Goal: Book appointment/travel/reservation

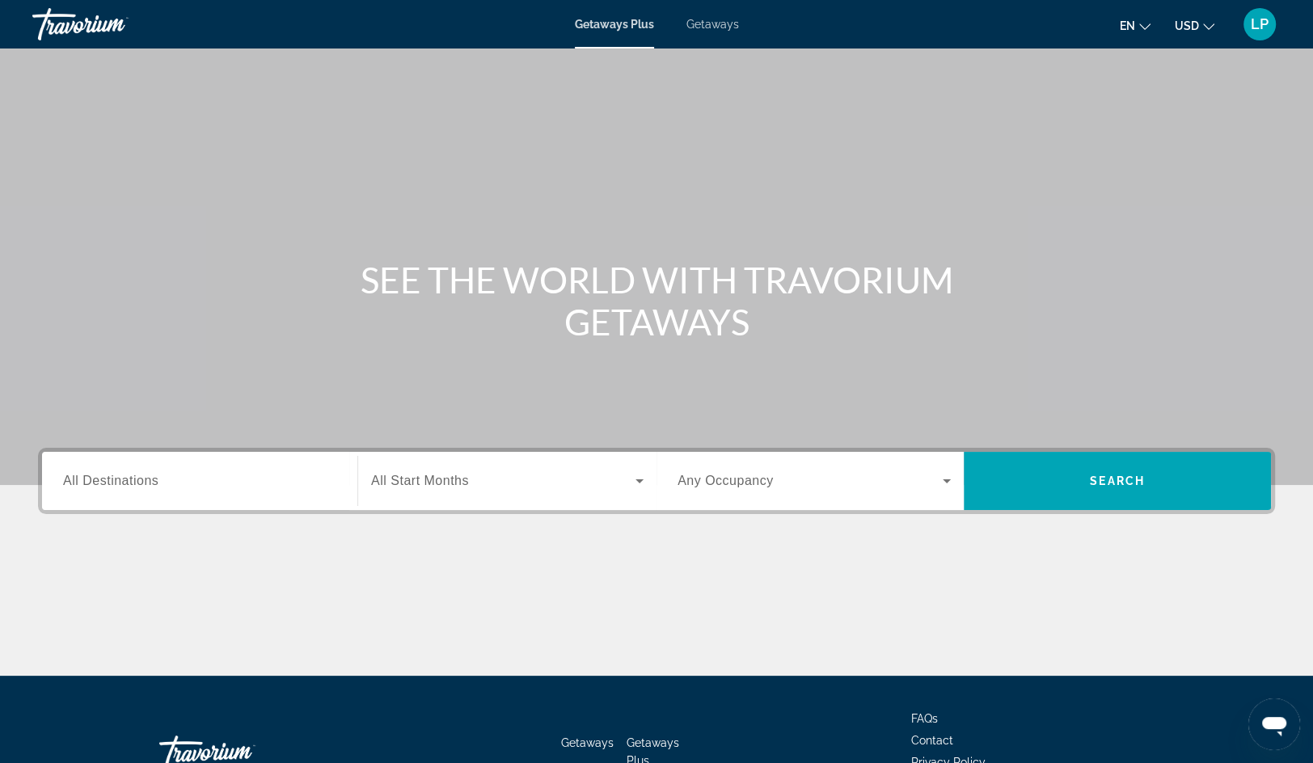
click at [704, 19] on span "Getaways" at bounding box center [713, 24] width 53 height 13
click at [171, 476] on input "Destination All Destinations" at bounding box center [199, 481] width 273 height 19
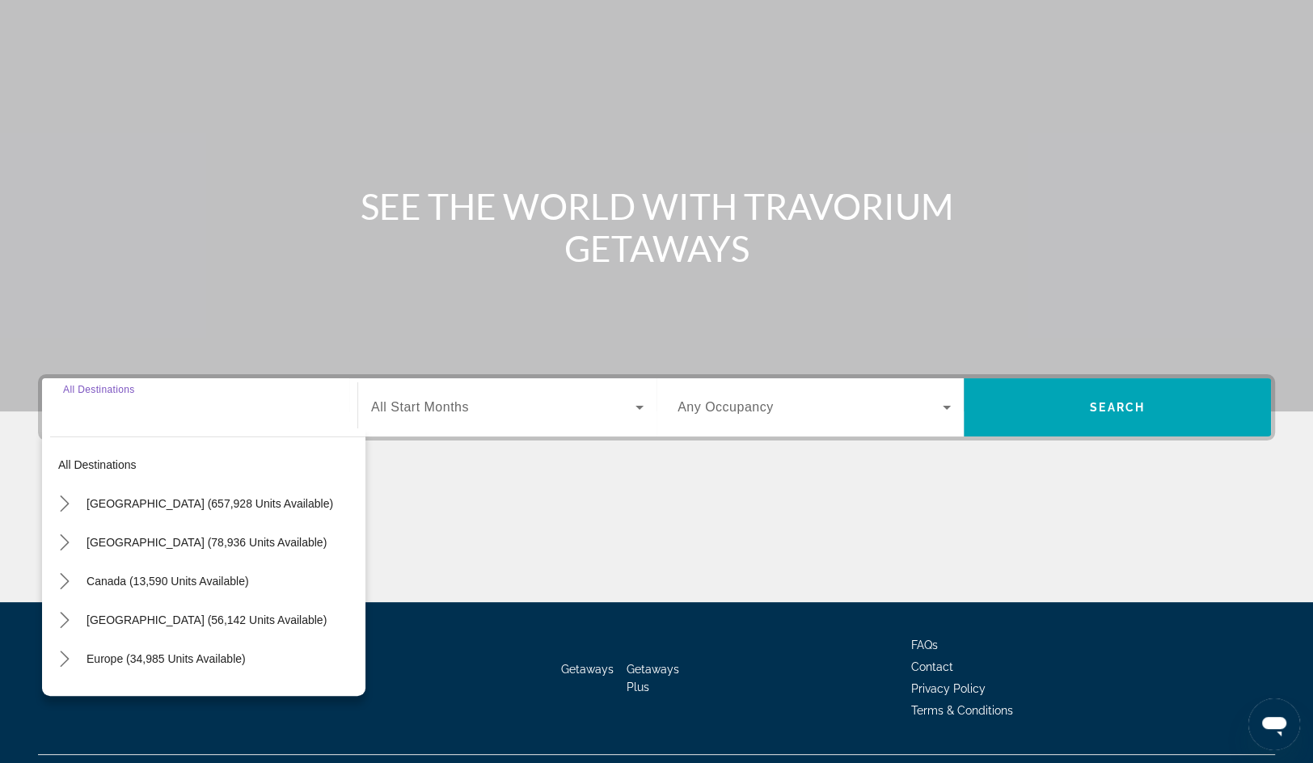
scroll to position [110, 0]
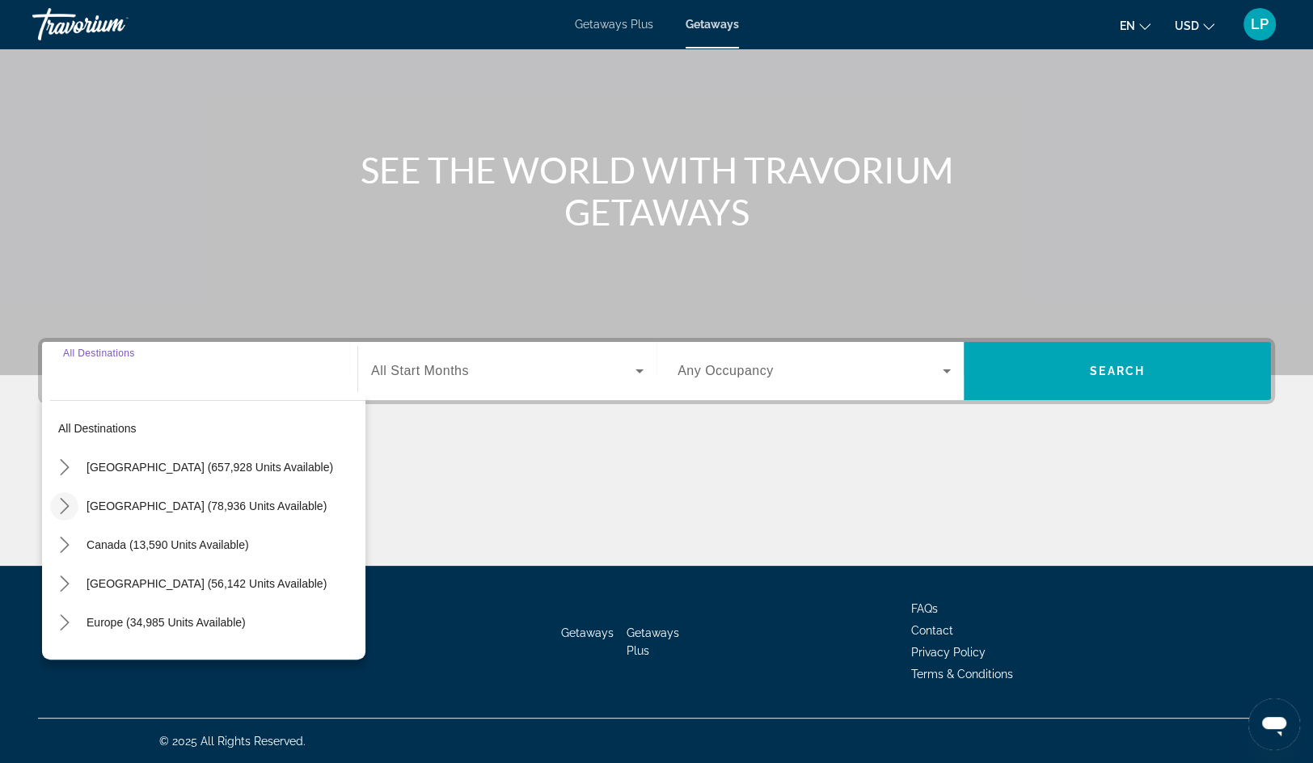
click at [64, 501] on icon "Toggle Mexico (78,936 units available) submenu" at bounding box center [64, 506] width 9 height 16
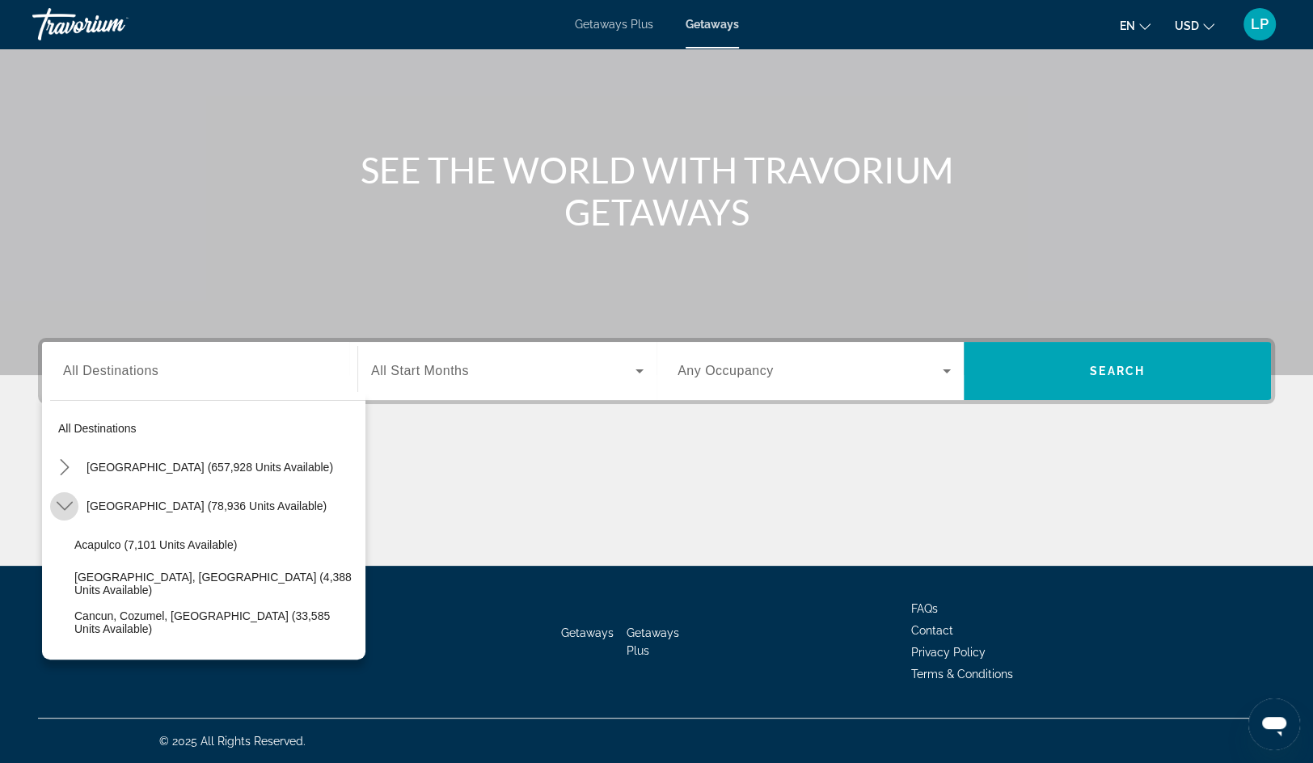
scroll to position [86, 0]
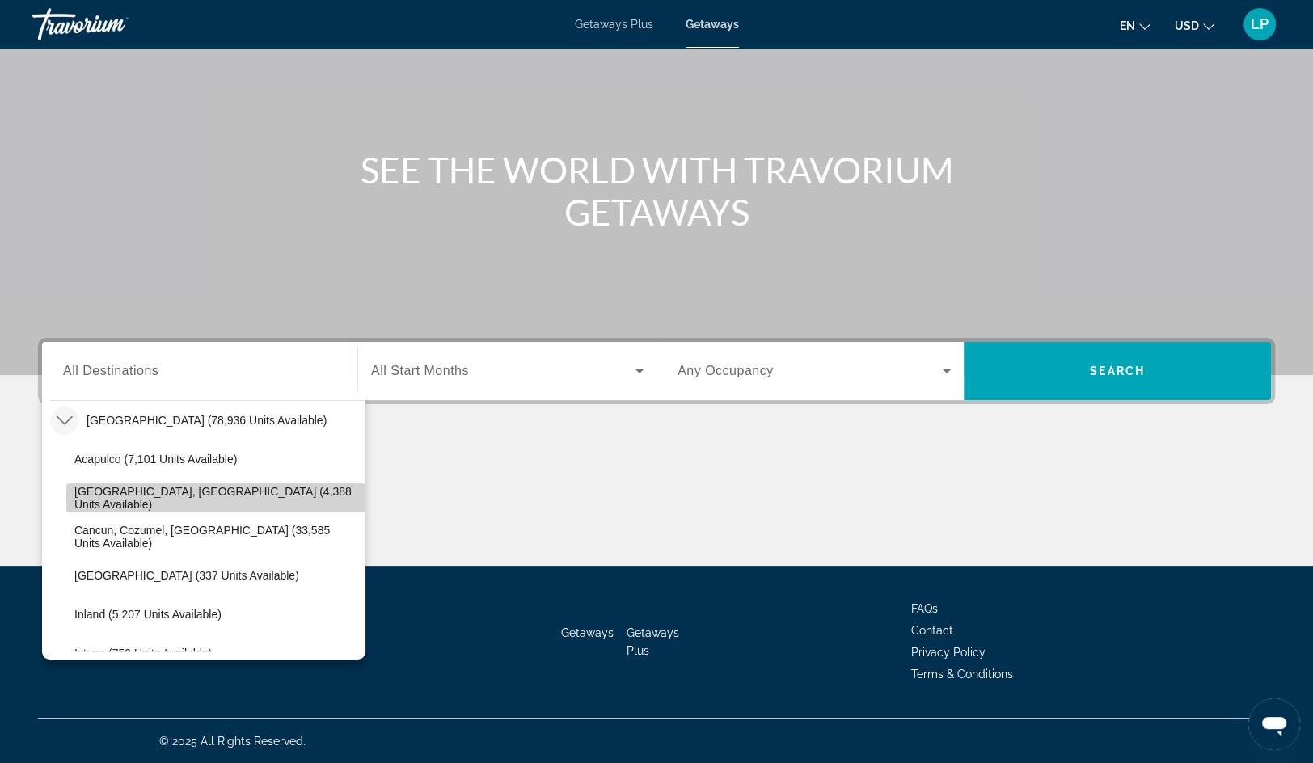
click at [89, 501] on span "[GEOGRAPHIC_DATA], [GEOGRAPHIC_DATA] (4,388 units available)" at bounding box center [215, 498] width 283 height 26
type input "**********"
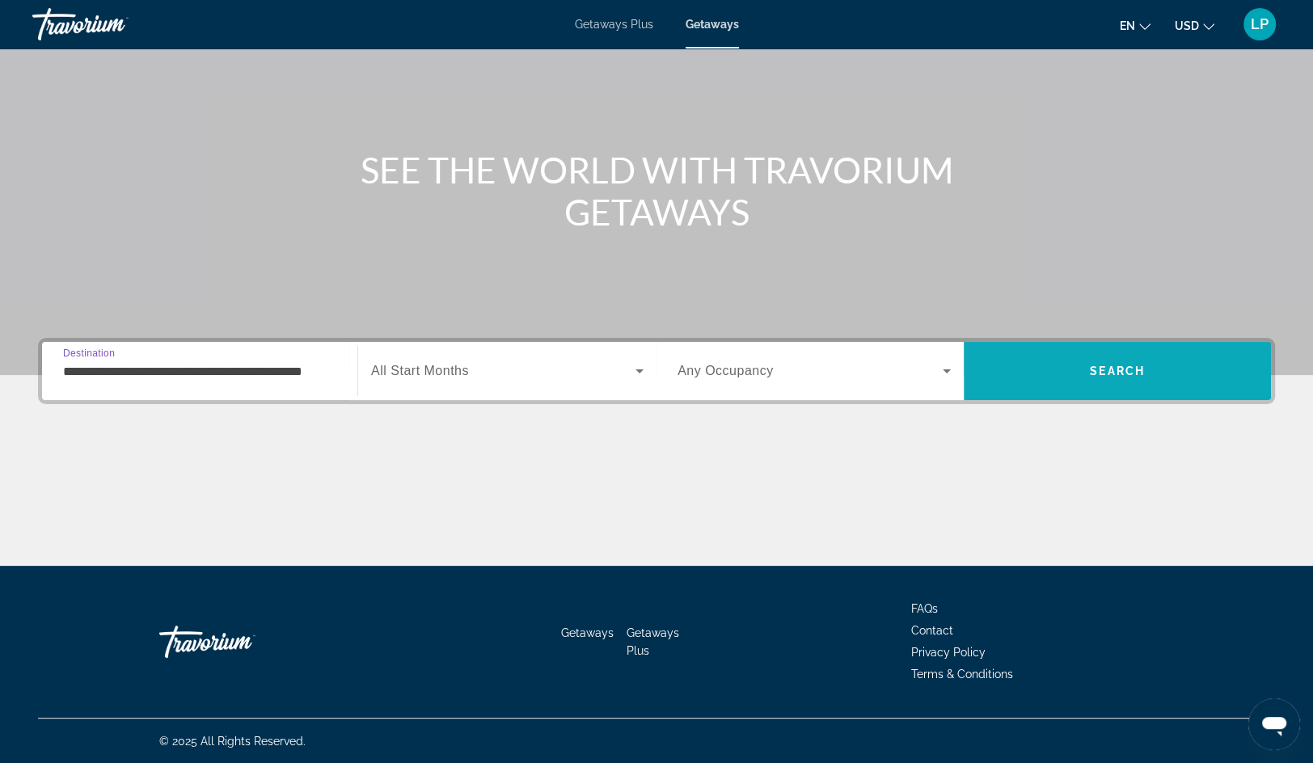
click at [1022, 372] on span "Search" at bounding box center [1117, 371] width 307 height 39
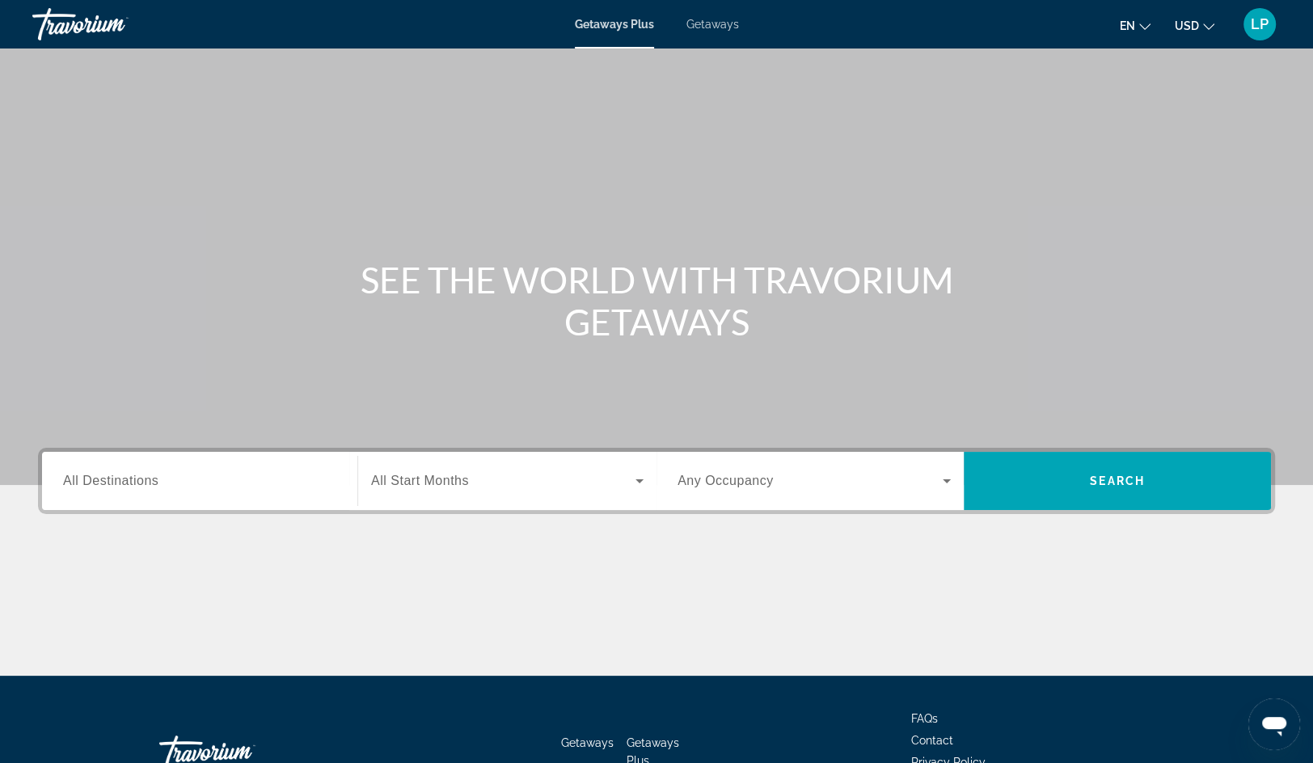
click at [727, 27] on span "Getaways" at bounding box center [713, 24] width 53 height 13
click at [150, 483] on span "All Destinations" at bounding box center [110, 481] width 95 height 14
click at [150, 483] on input "Destination All Destinations" at bounding box center [199, 481] width 273 height 19
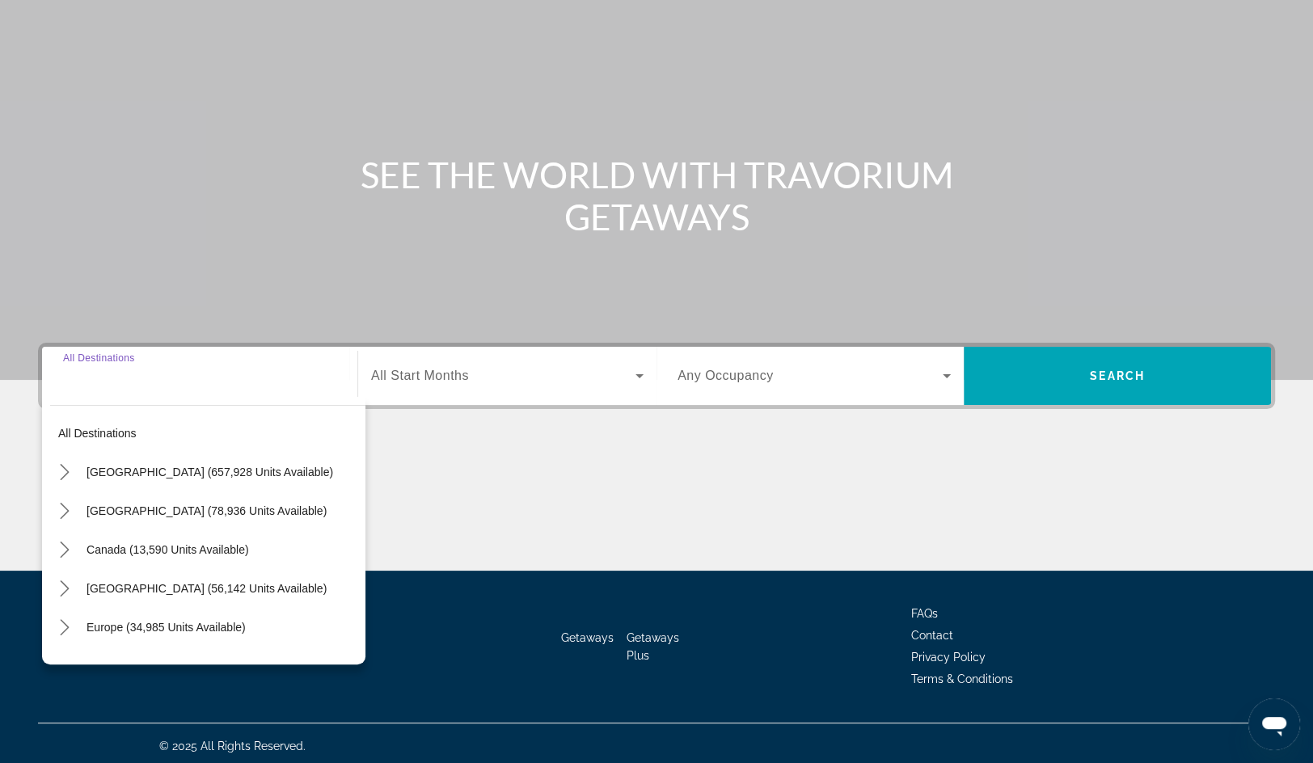
scroll to position [110, 0]
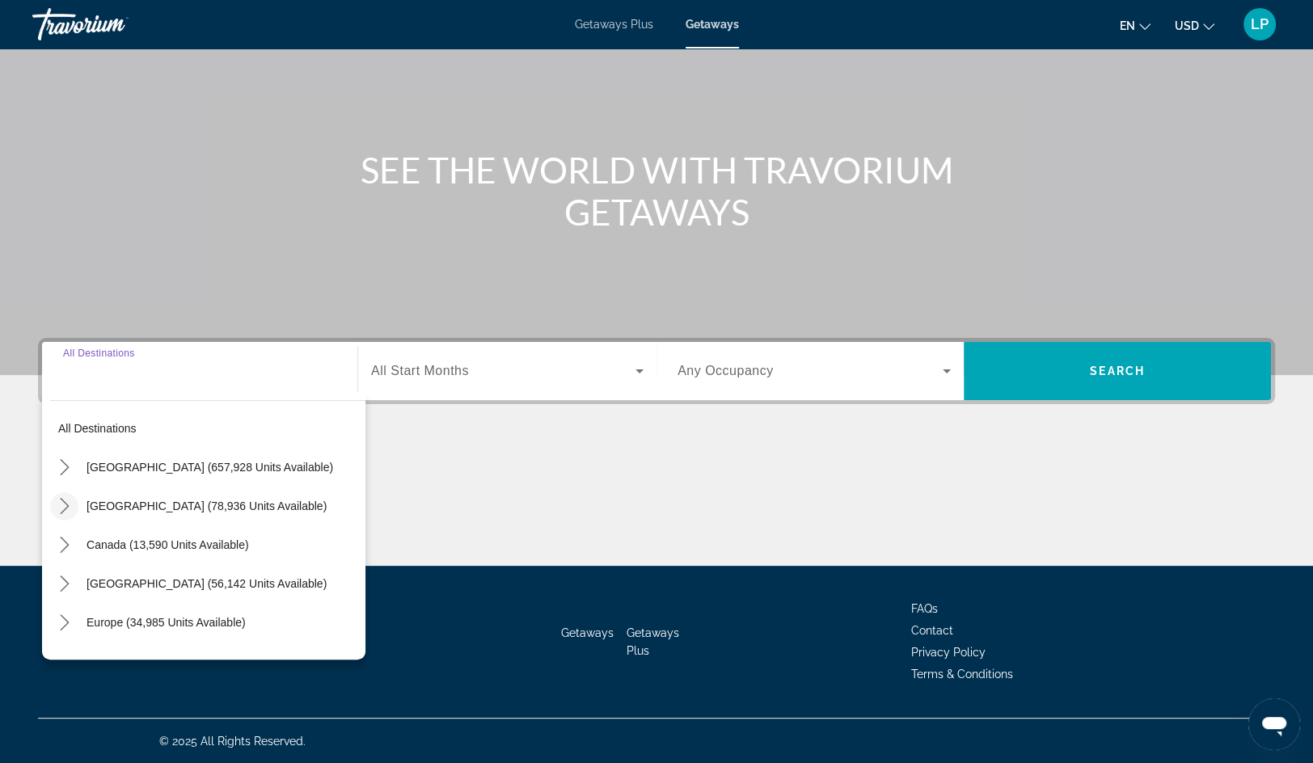
click at [68, 501] on icon "Toggle Mexico (78,936 units available) submenu" at bounding box center [65, 506] width 16 height 16
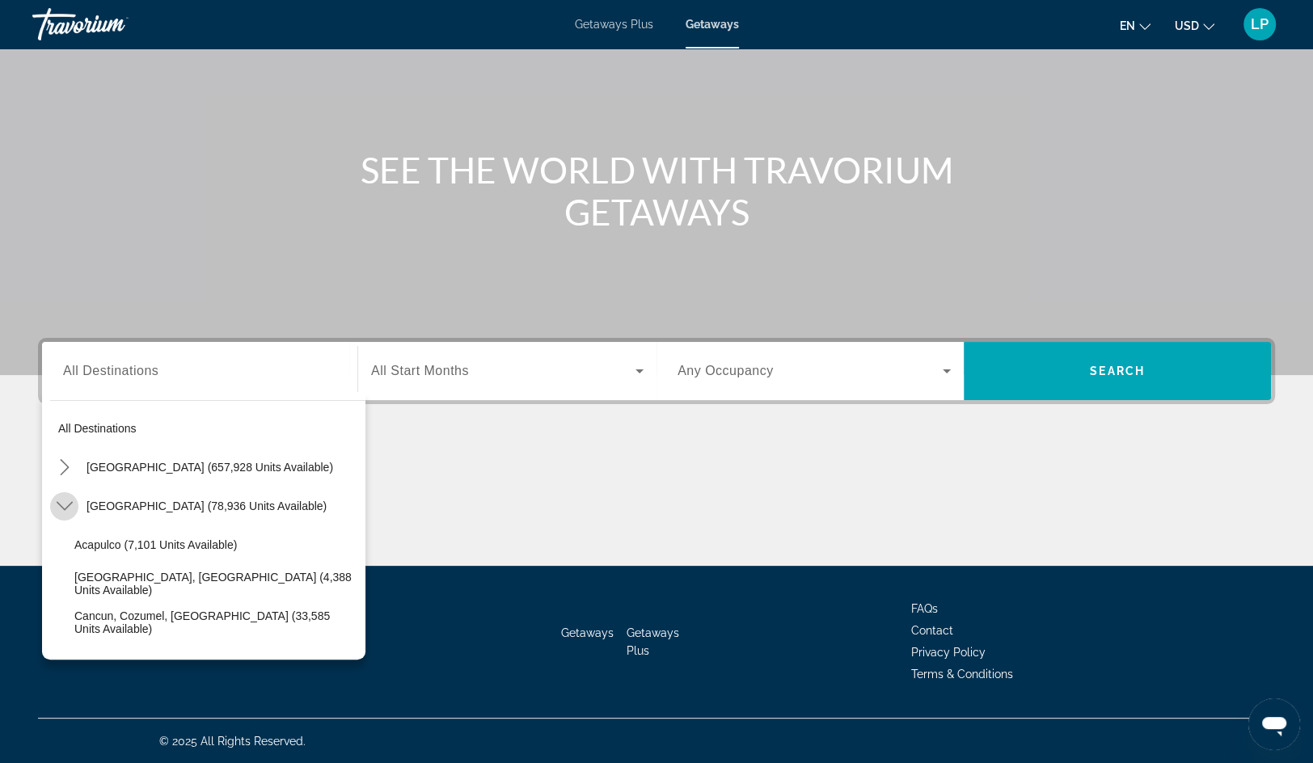
scroll to position [86, 0]
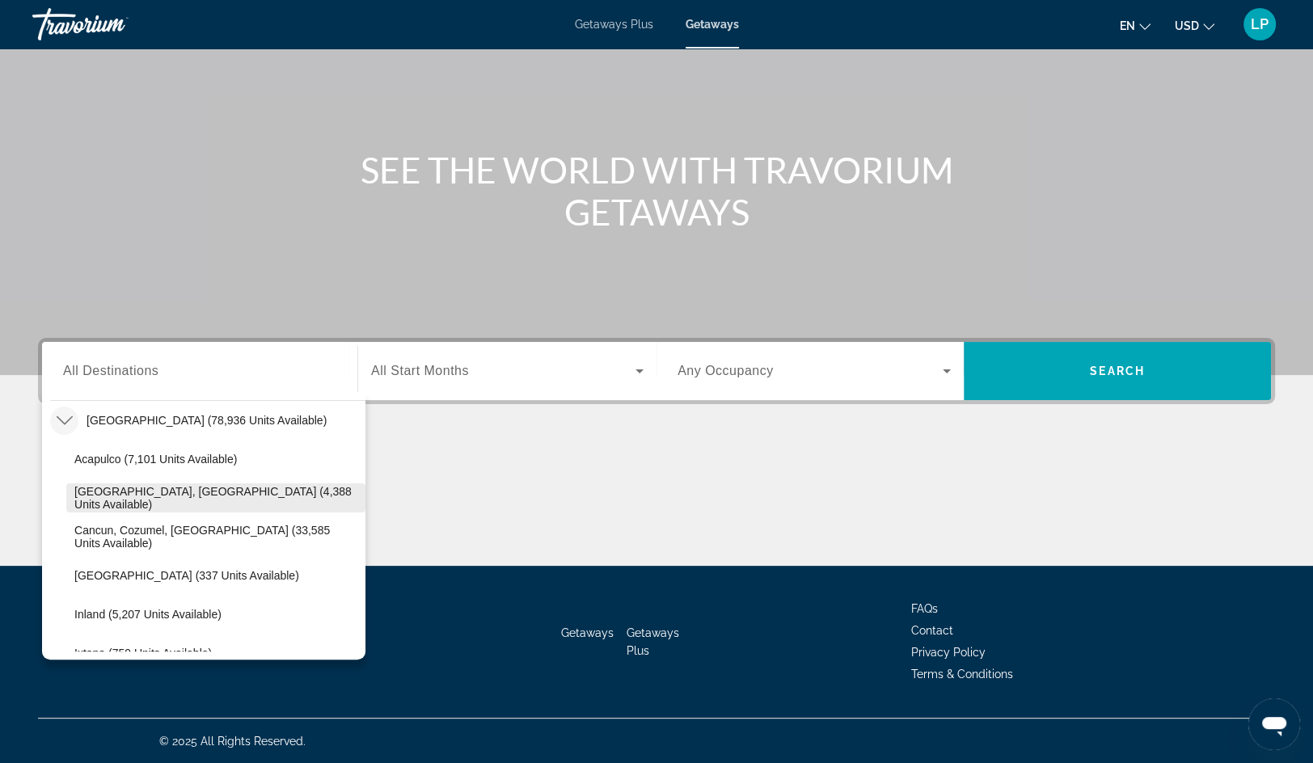
click at [85, 497] on span "[GEOGRAPHIC_DATA], [GEOGRAPHIC_DATA] (4,388 units available)" at bounding box center [215, 498] width 283 height 26
type input "**********"
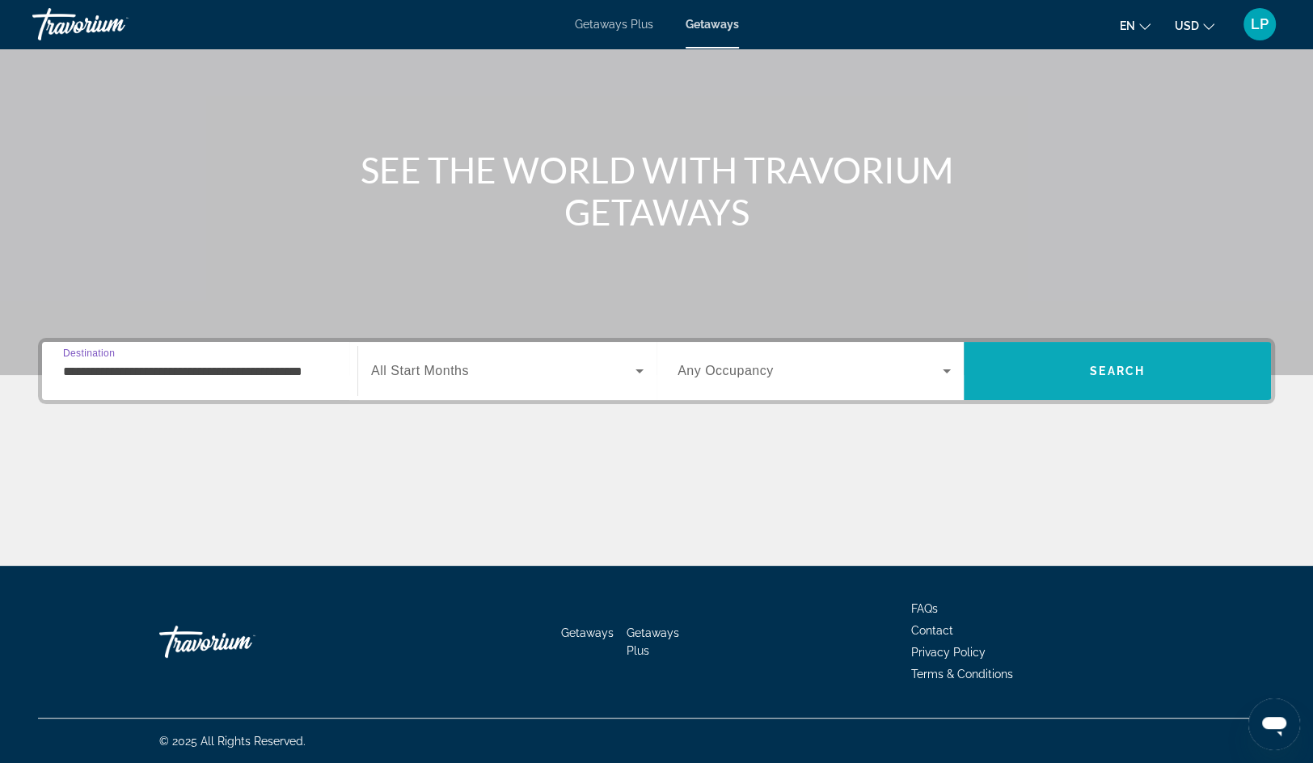
click at [1034, 372] on span "Search" at bounding box center [1117, 371] width 307 height 39
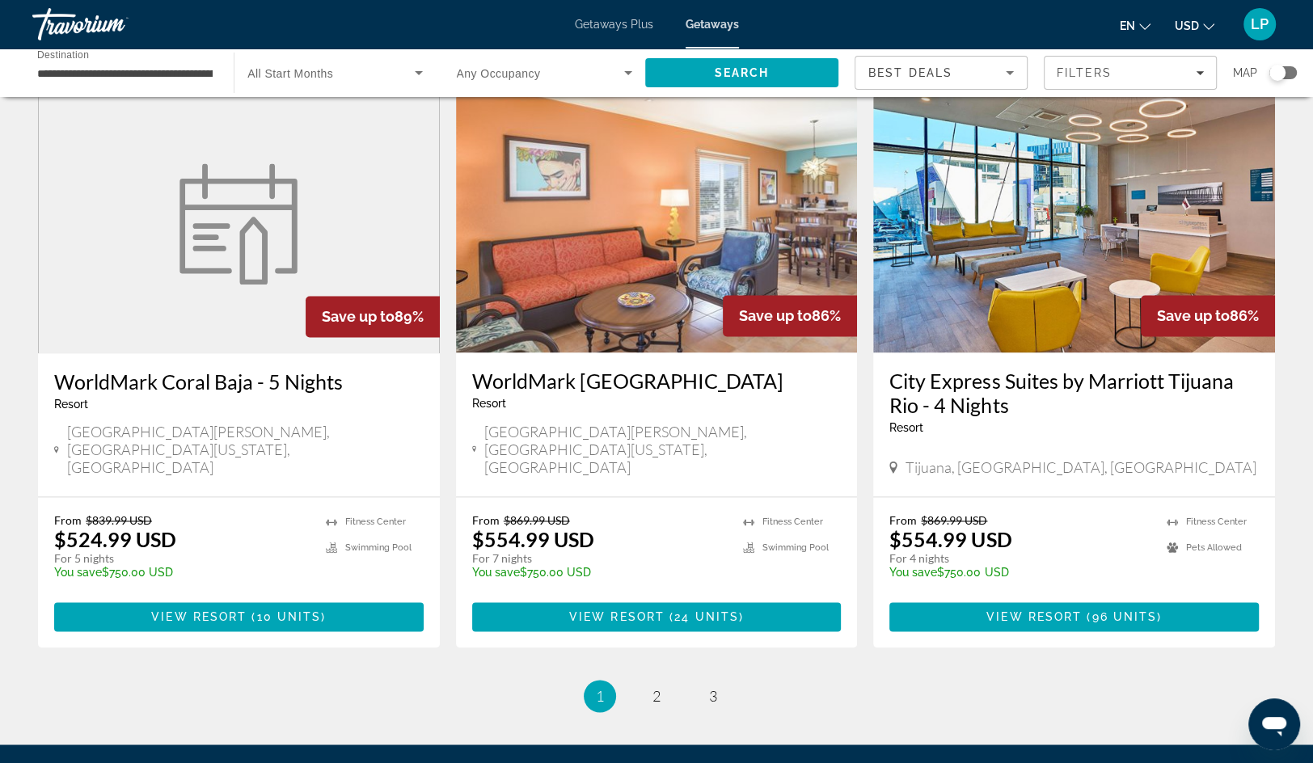
scroll to position [1925, 0]
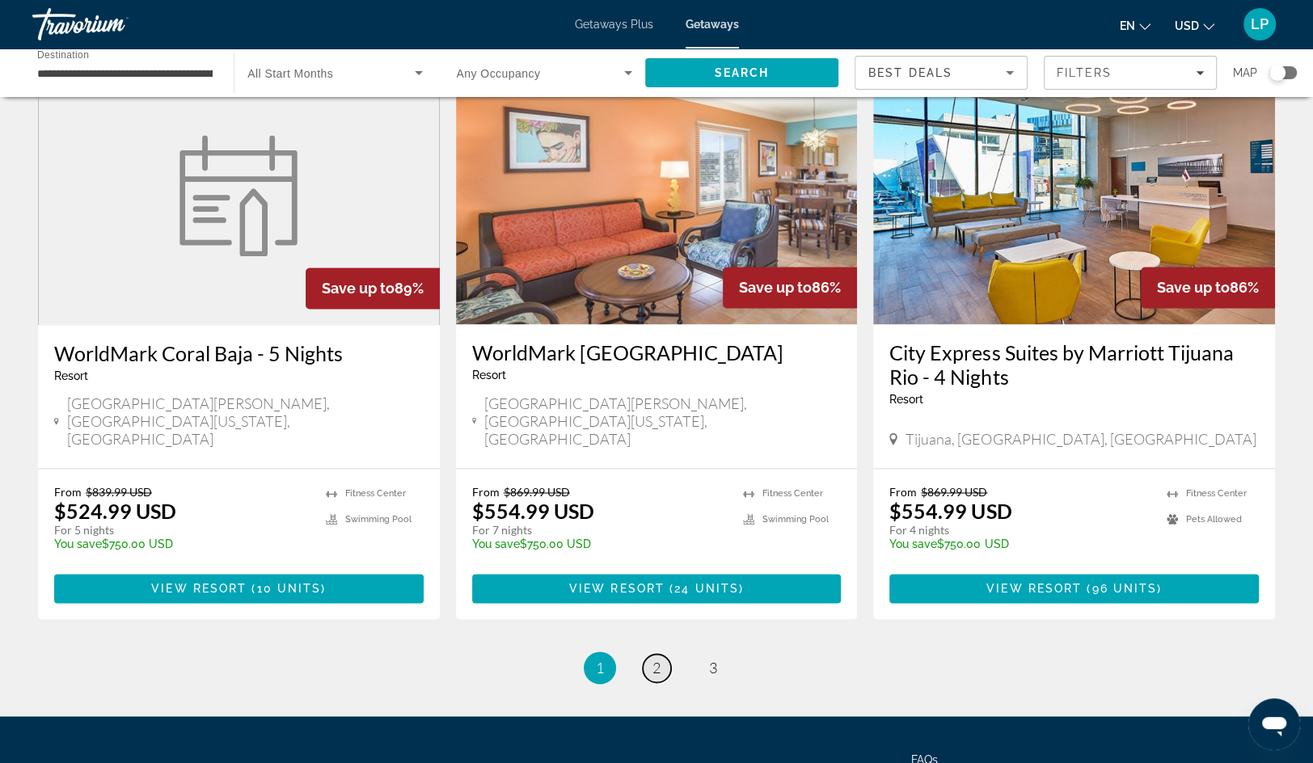
click at [661, 654] on link "page 2" at bounding box center [657, 668] width 28 height 28
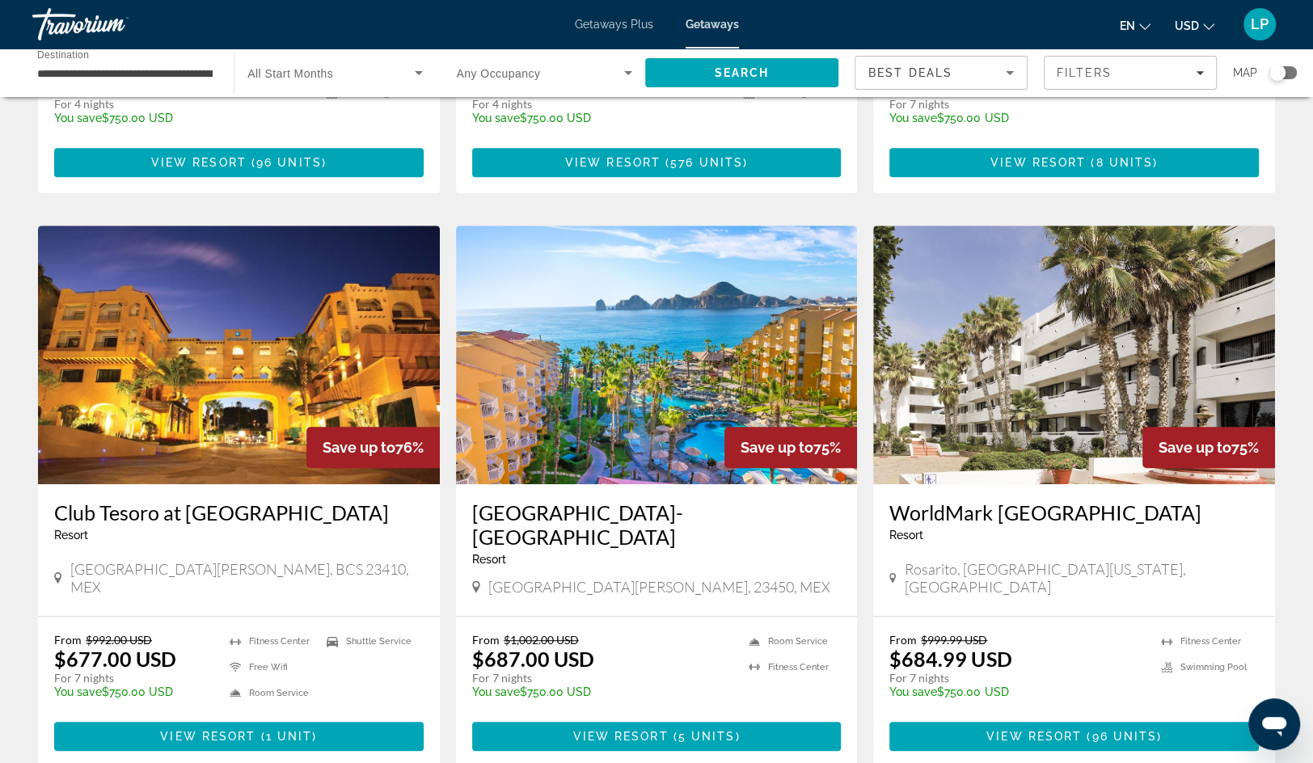
scroll to position [564, 0]
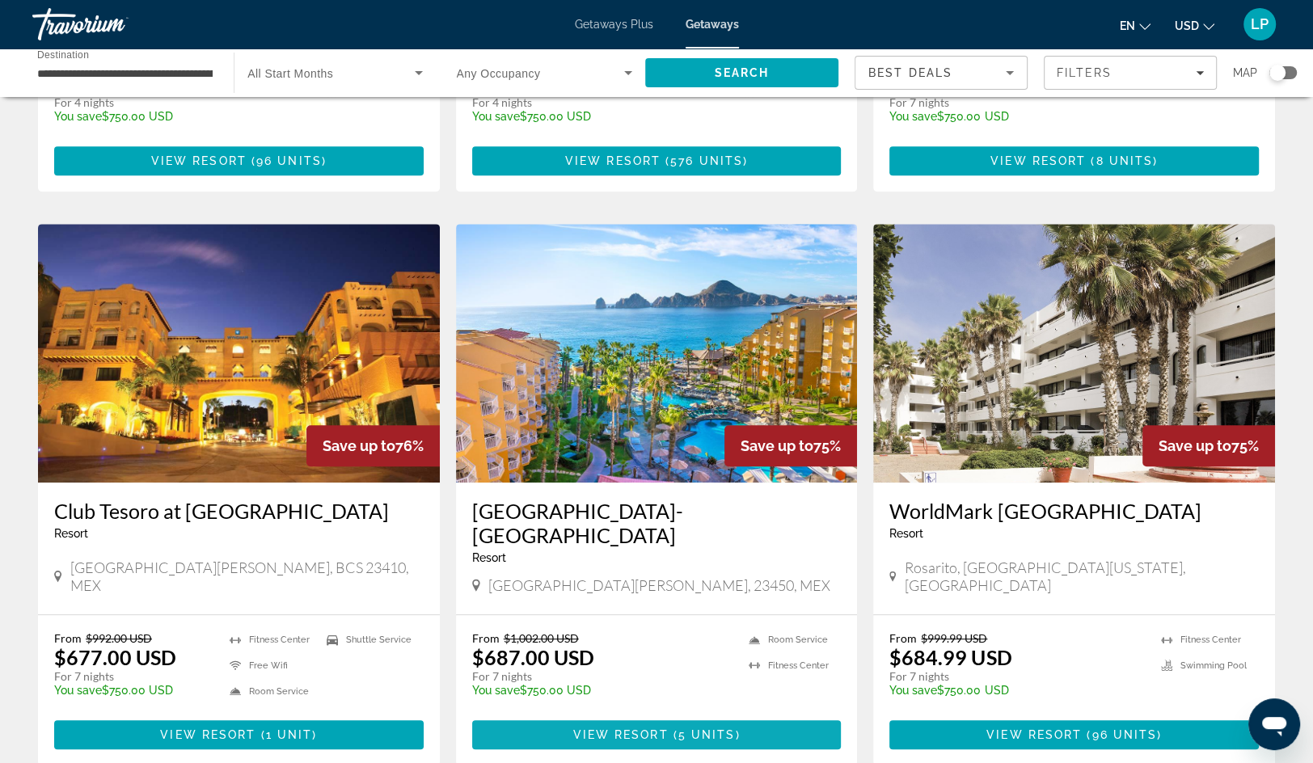
click at [571, 716] on span "Main content" at bounding box center [657, 735] width 370 height 39
